Goal: Task Accomplishment & Management: Manage account settings

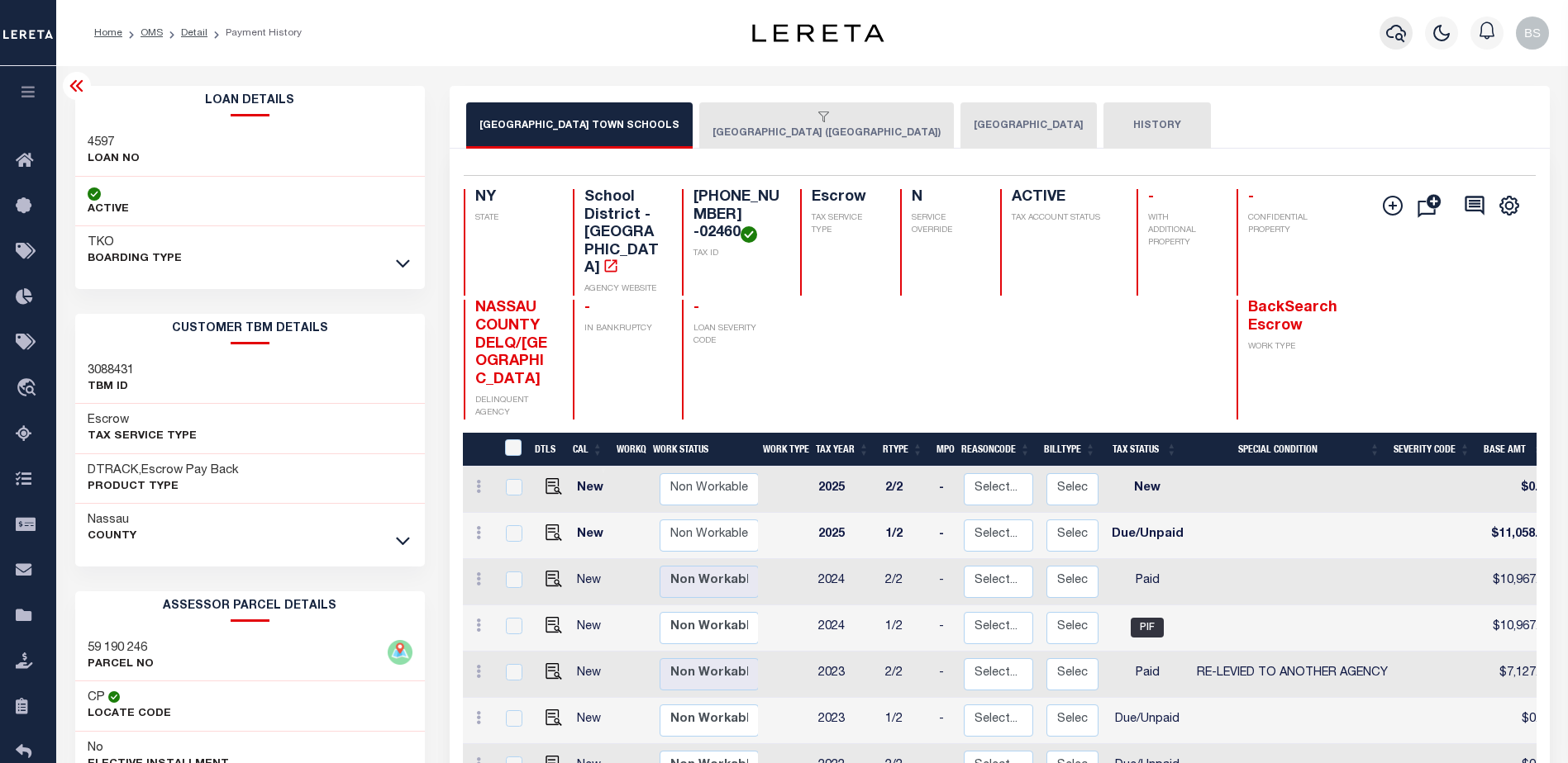
click at [1395, 40] on icon "button" at bounding box center [1396, 33] width 20 height 20
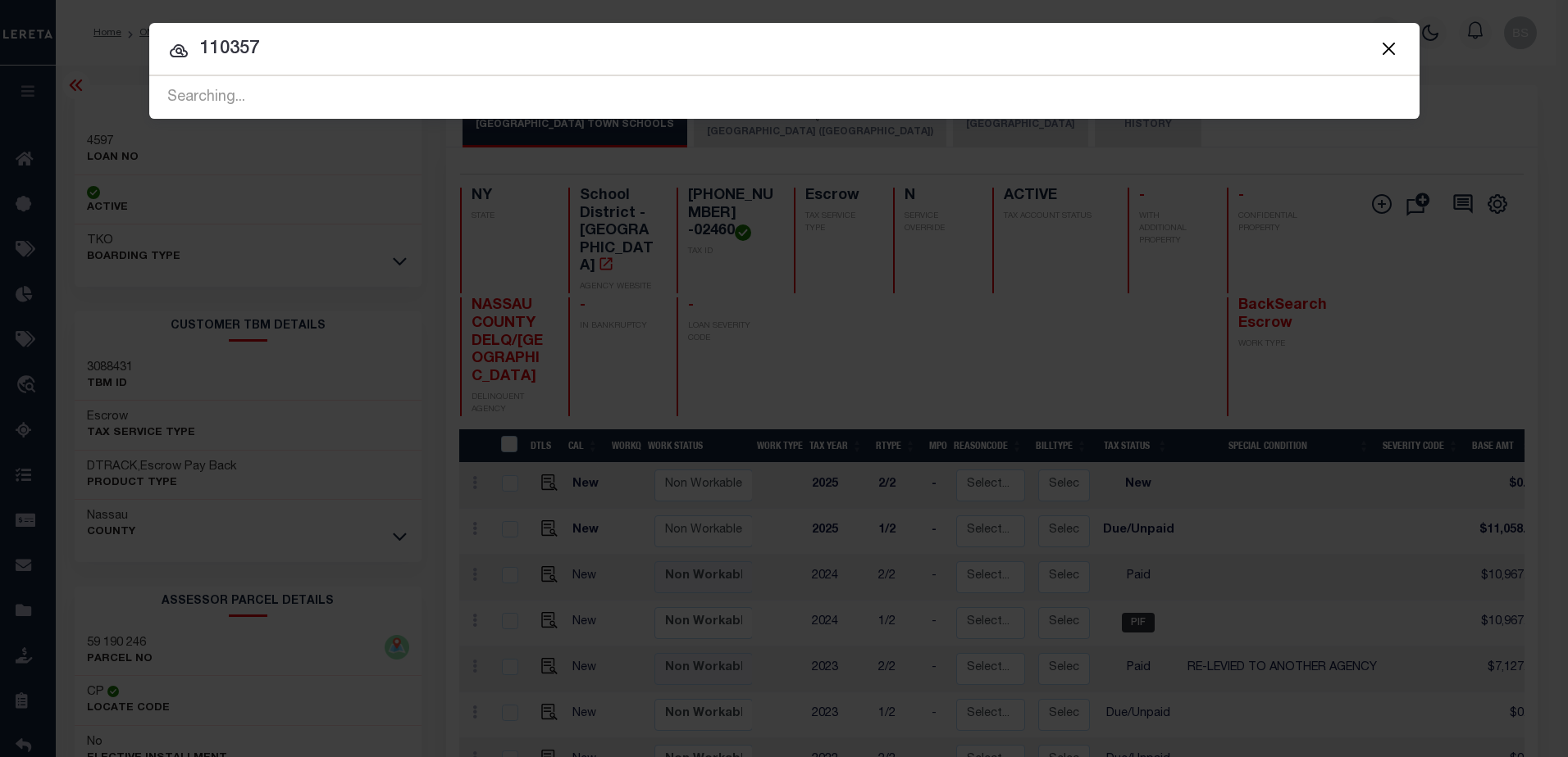
type input "110357"
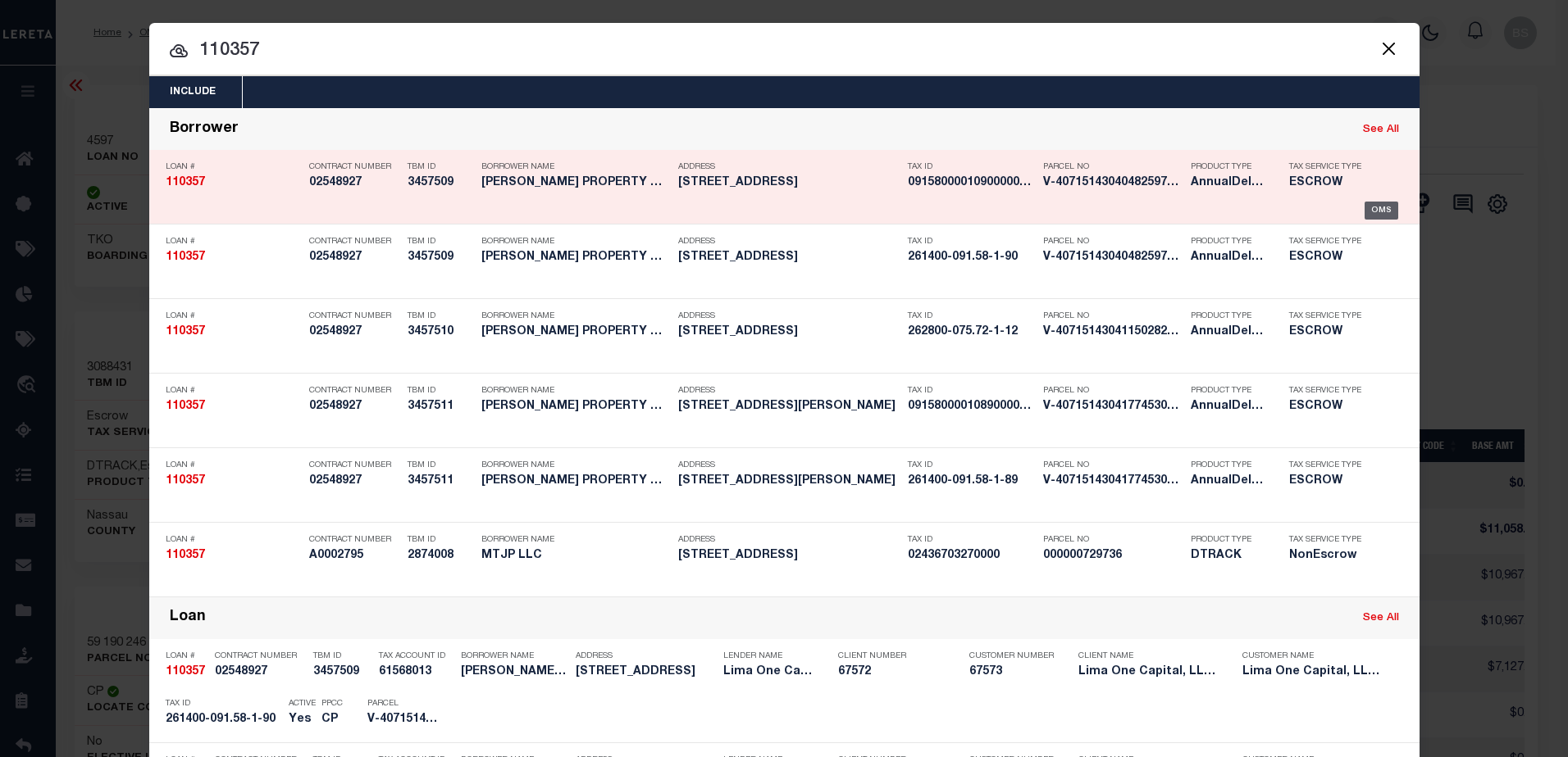
click at [1378, 209] on div "OMS" at bounding box center [1381, 211] width 33 height 18
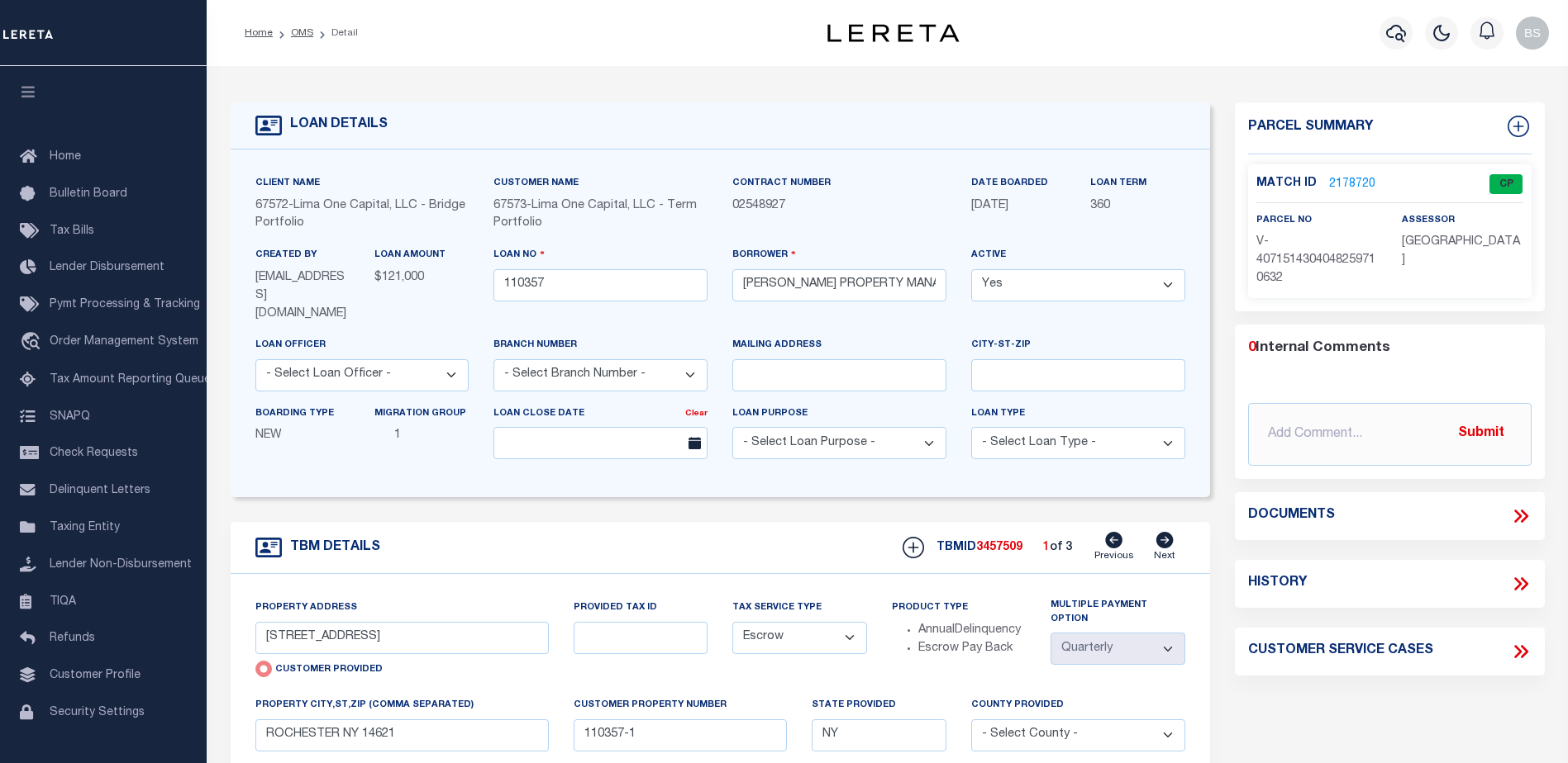
select select "Escrow"
select select "4"
click at [1343, 179] on link "2178720" at bounding box center [1352, 184] width 46 height 18
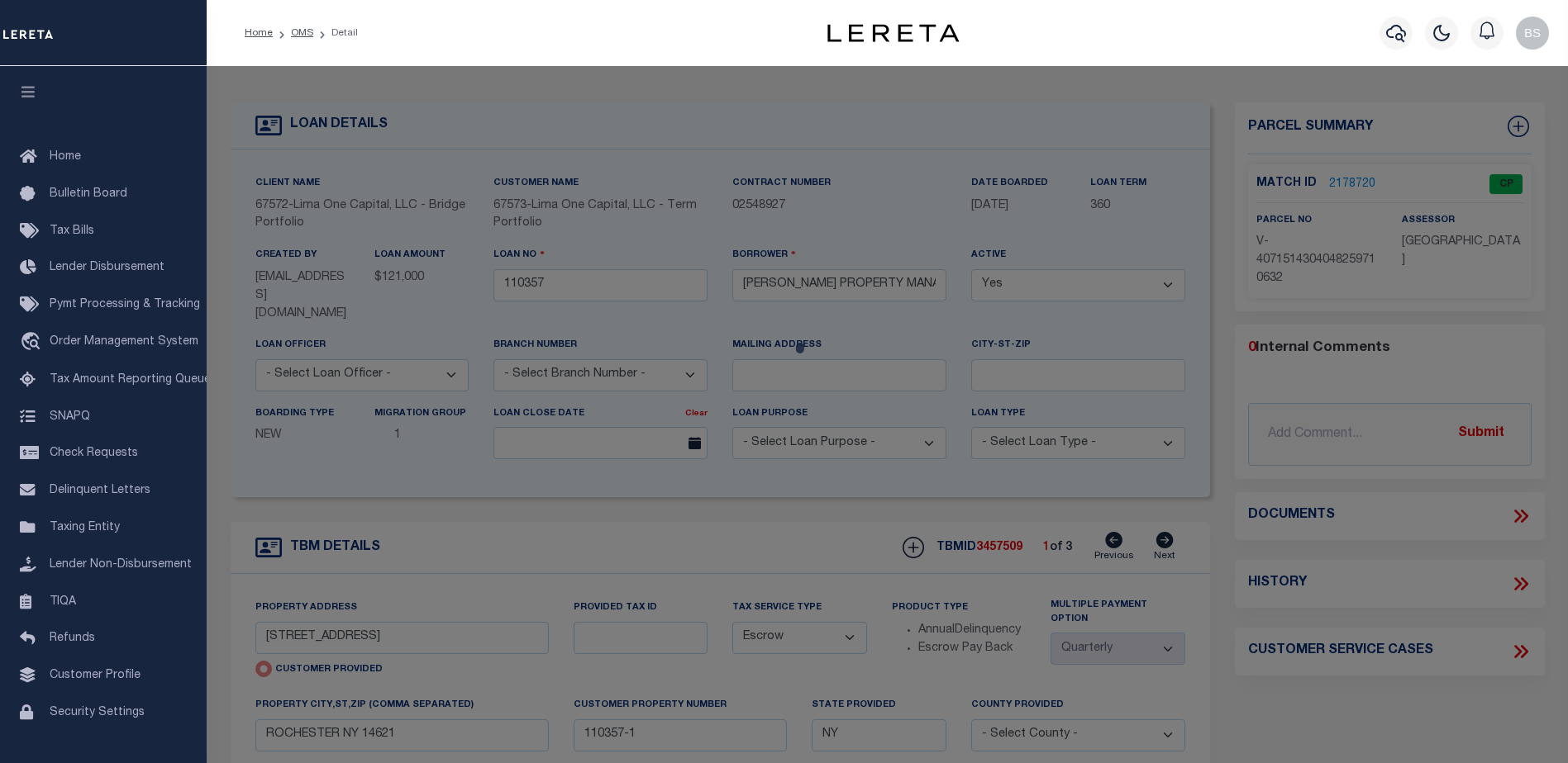
checkbox input "false"
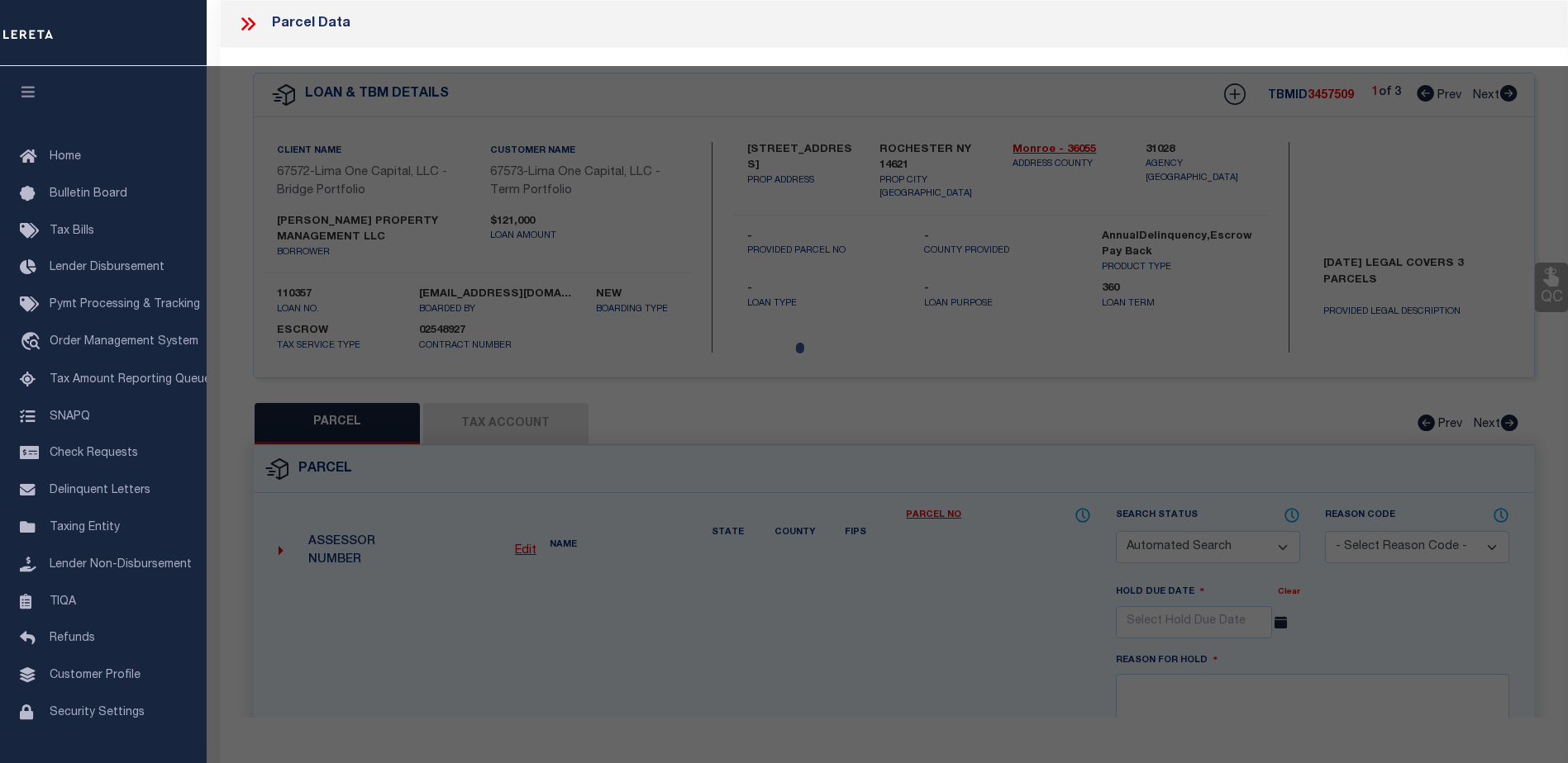
select select "CP"
select select "AGW"
select select
type input "52 NORTHLANE DR"
checkbox input "false"
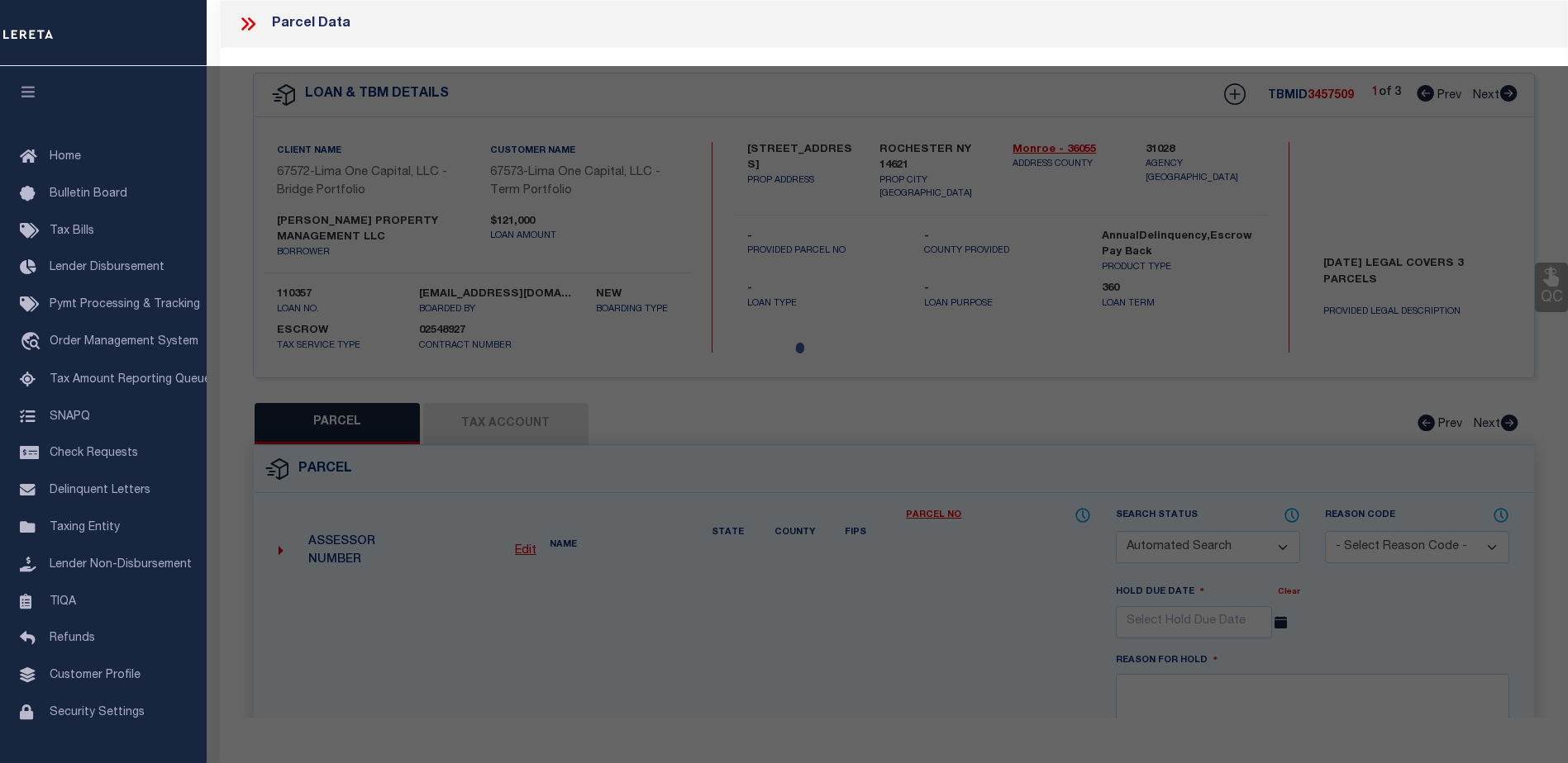
type input "ROCHESTER NY 14621"
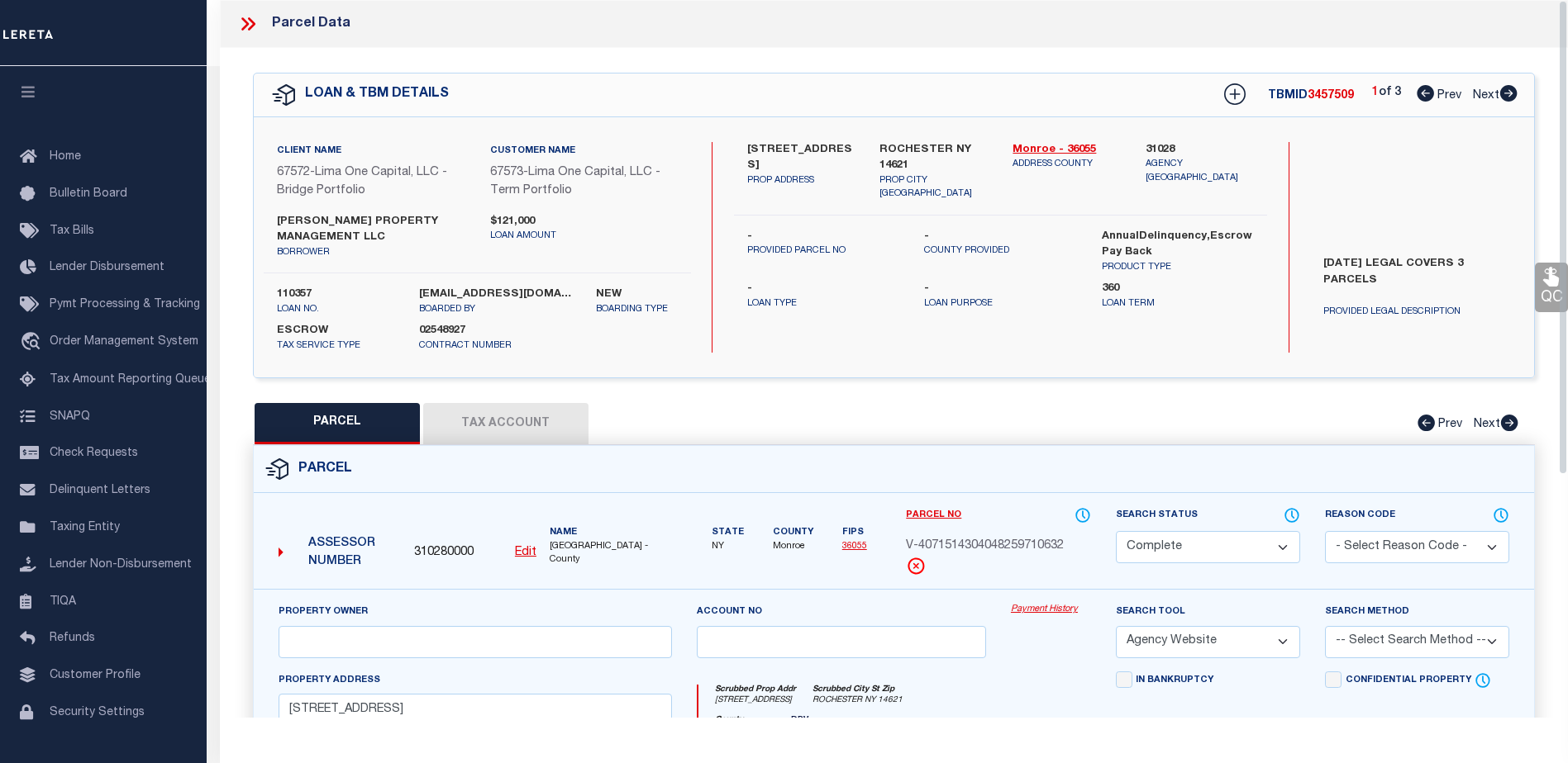
click at [1056, 616] on link "Payment History" at bounding box center [1050, 610] width 80 height 14
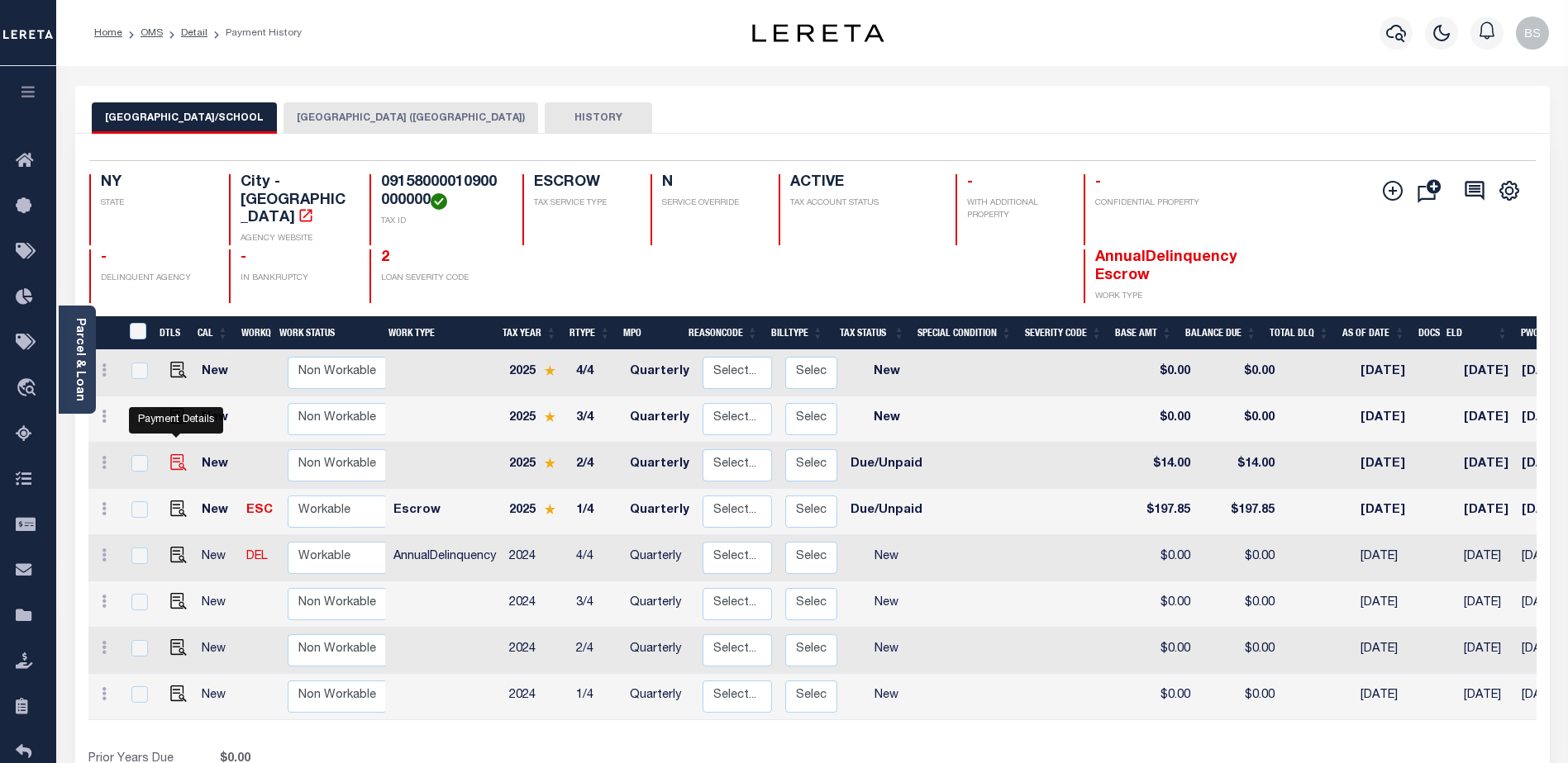
click at [170, 454] on img "" at bounding box center [178, 463] width 17 height 17
checkbox input "true"
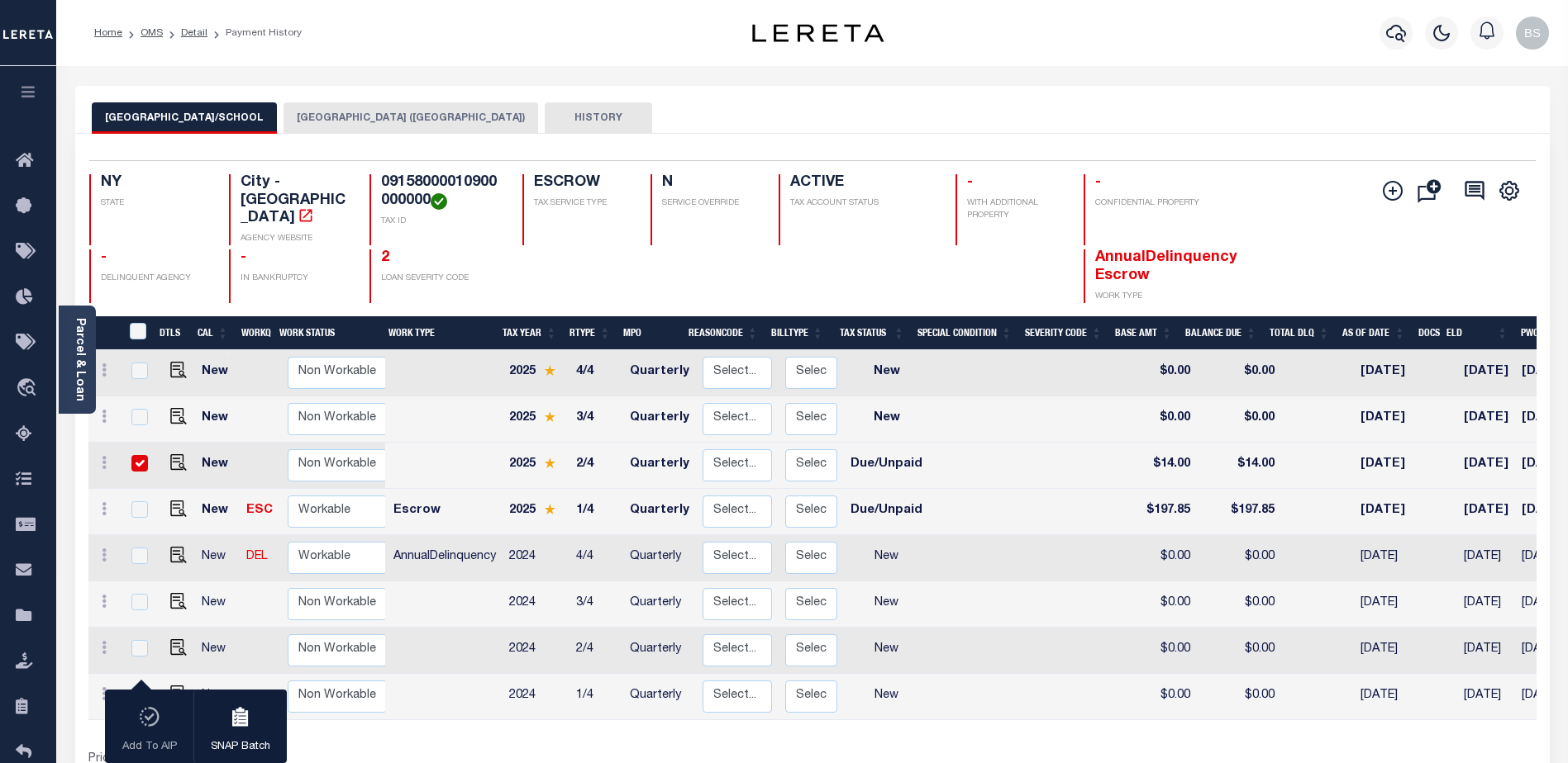
click at [134, 455] on input "checkbox" at bounding box center [140, 464] width 17 height 17
checkbox input "false"
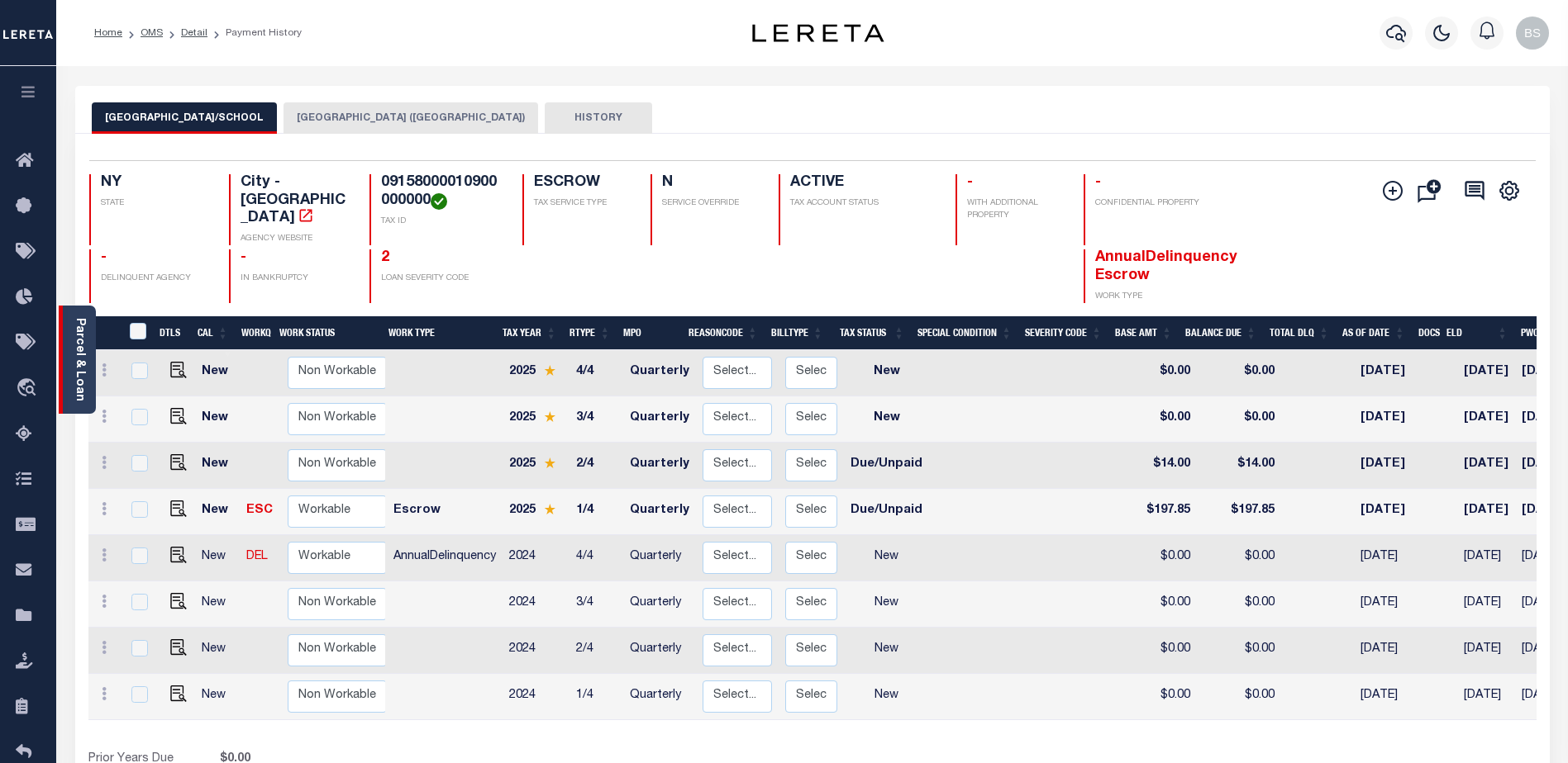
click at [82, 343] on link "Parcel & Loan" at bounding box center [79, 359] width 12 height 83
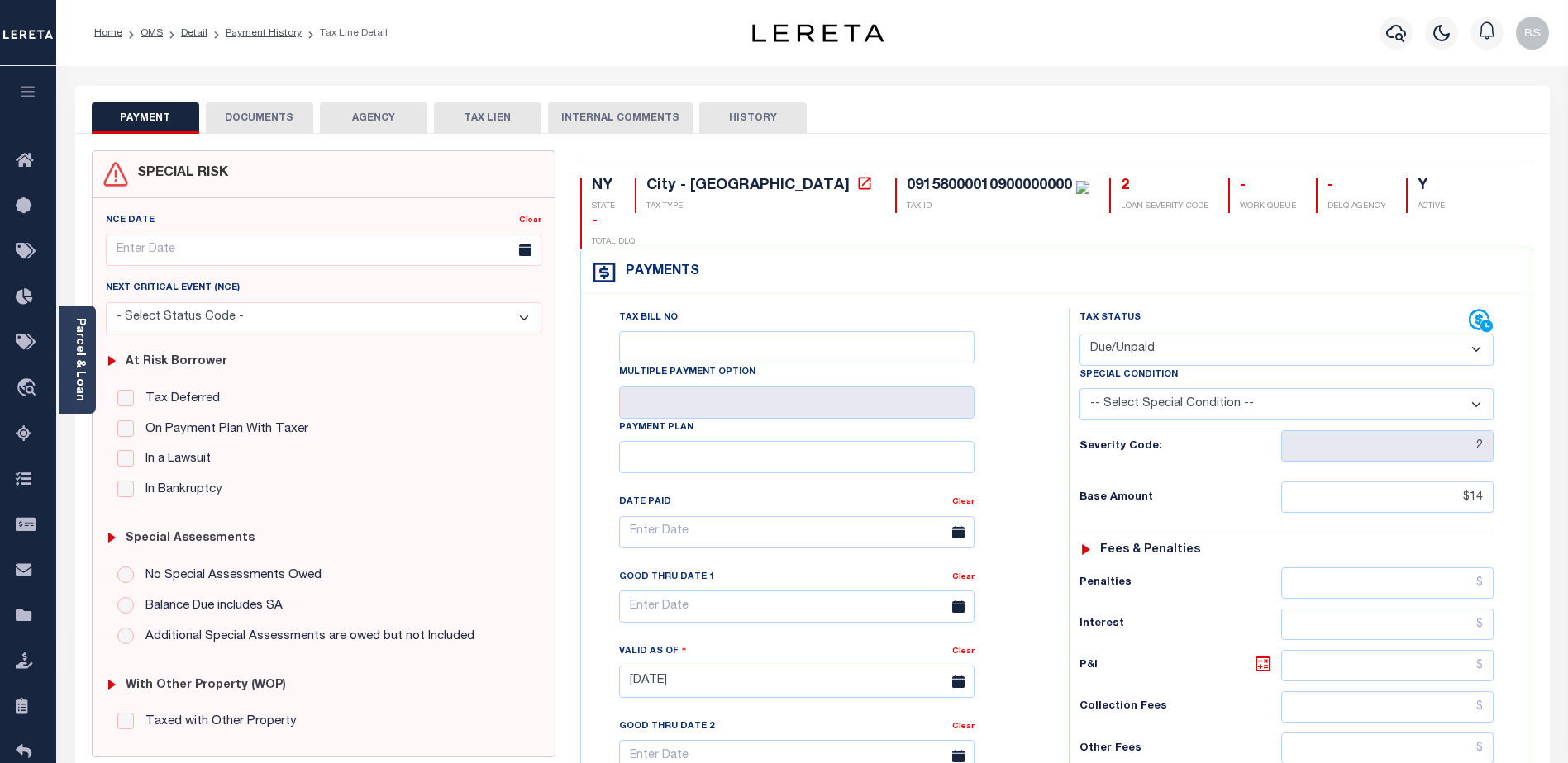
select select "DUE"
click at [1486, 319] on icon at bounding box center [1487, 326] width 14 height 14
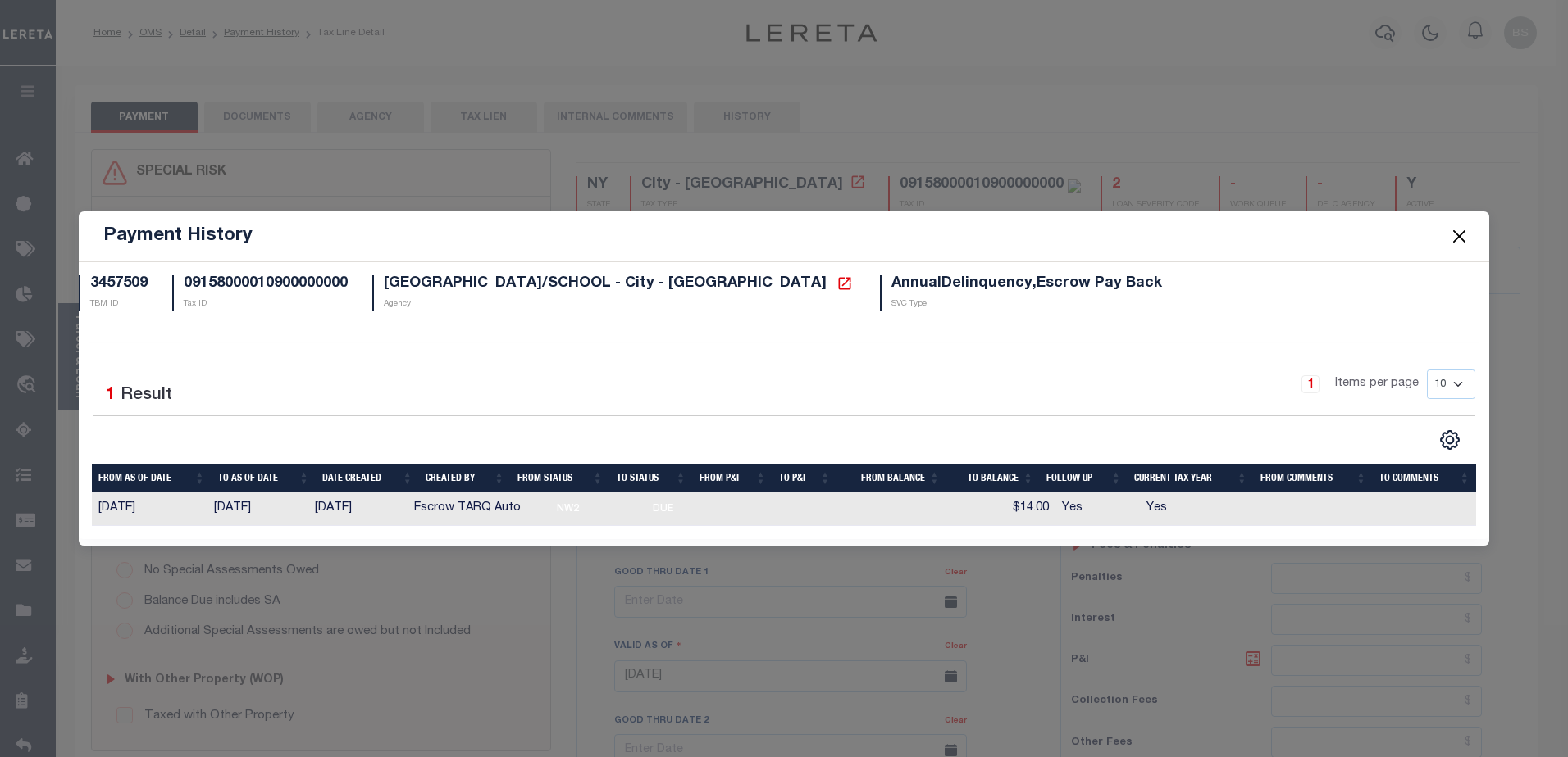
click at [1460, 231] on button "Close" at bounding box center [1459, 236] width 22 height 22
